Goal: Check status: Check status

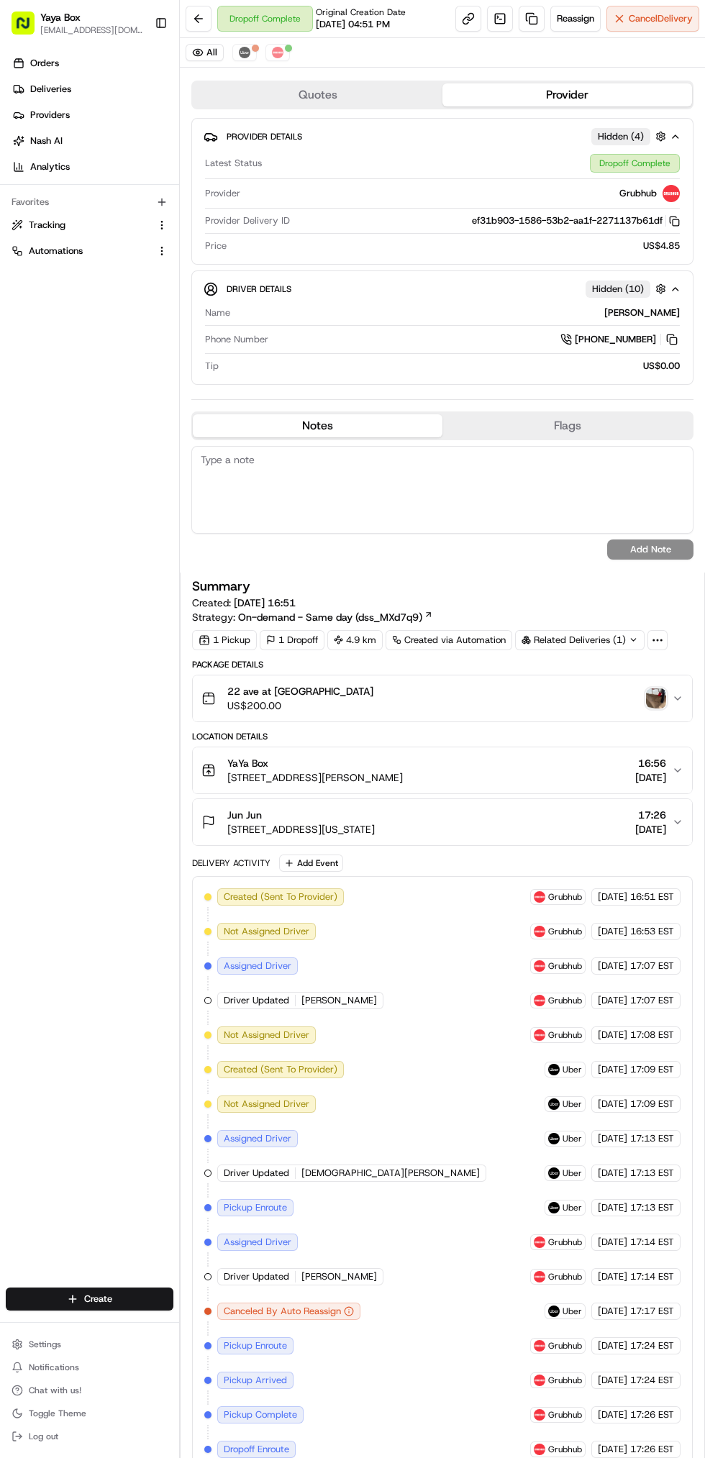
click at [665, 709] on img "button" at bounding box center [656, 698] width 20 height 20
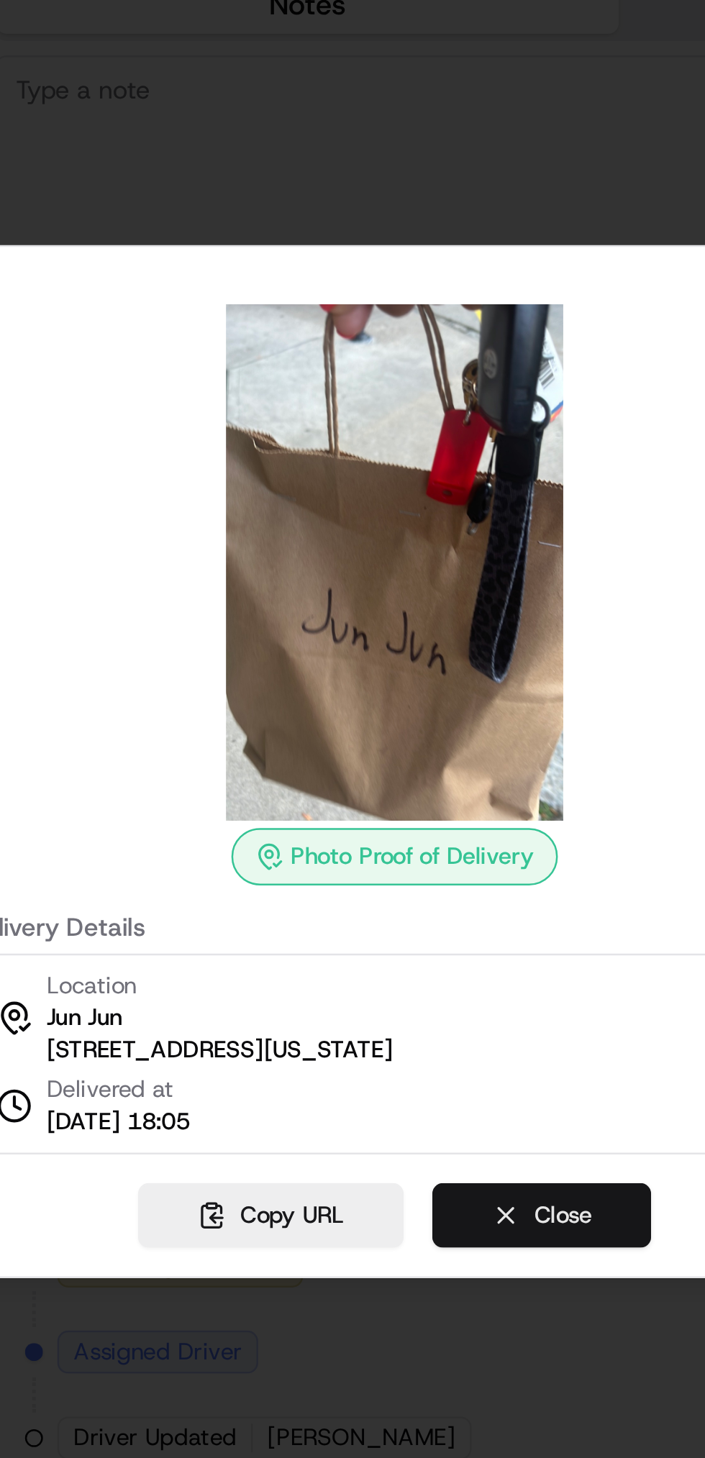
click at [427, 922] on button "Close" at bounding box center [412, 911] width 88 height 26
